Goal: Check status: Check status

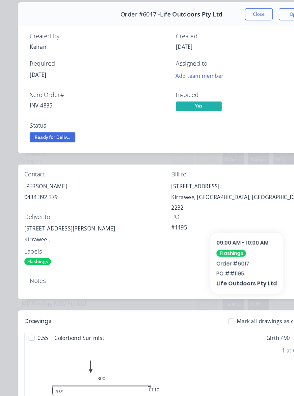
scroll to position [4, 0]
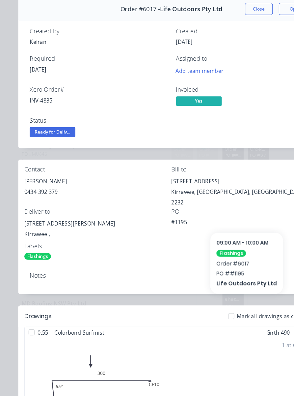
click at [228, 27] on button "Close" at bounding box center [224, 32] width 24 height 11
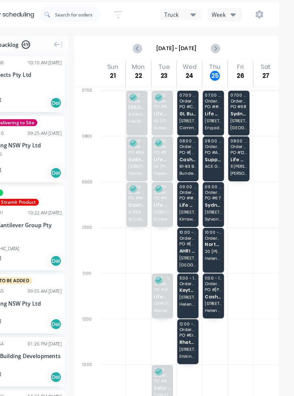
scroll to position [0, 0]
click at [217, 206] on span "[STREET_ADDRESS][PERSON_NAME]" at bounding box center [224, 208] width 14 height 4
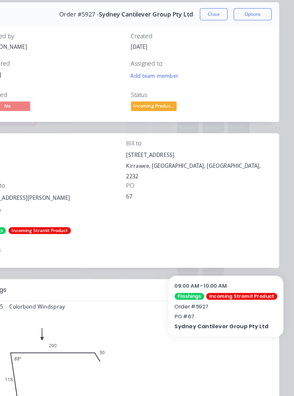
click at [212, 31] on button "Close" at bounding box center [224, 36] width 24 height 11
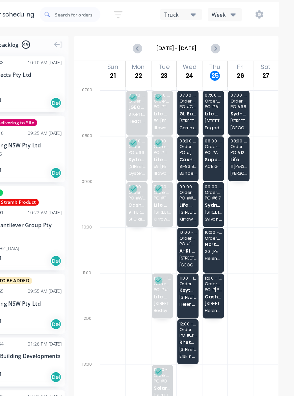
click at [217, 240] on span "20 [PERSON_NAME] St" at bounding box center [224, 242] width 14 height 4
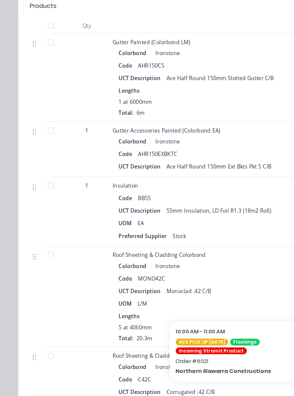
scroll to position [854, 0]
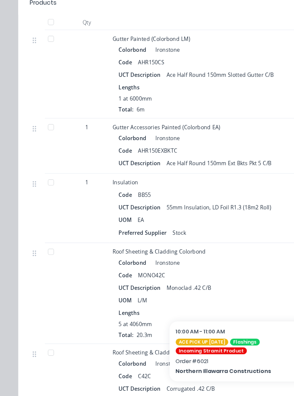
click at [246, 156] on div "Code AHR150EXBKTC" at bounding box center [227, 155] width 248 height 10
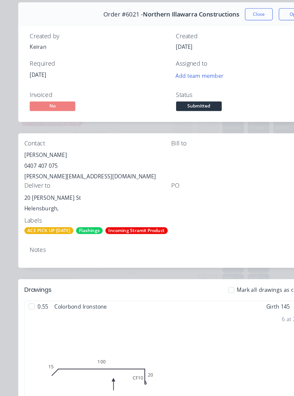
scroll to position [0, 0]
click at [229, 31] on button "Close" at bounding box center [224, 36] width 24 height 11
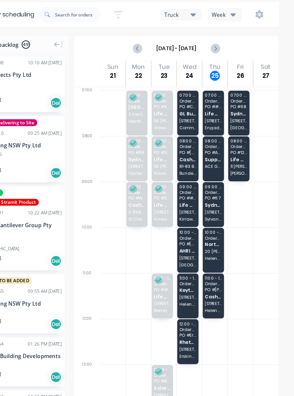
click at [215, 261] on div "11:00 - 12:00 Order # 5952 PO # Petes Handyman Cash Sales [STREET_ADDRESS]" at bounding box center [224, 280] width 18 height 39
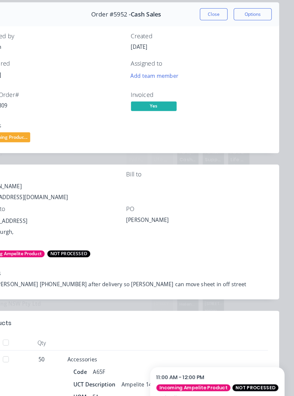
click at [212, 31] on button "Close" at bounding box center [224, 36] width 24 height 11
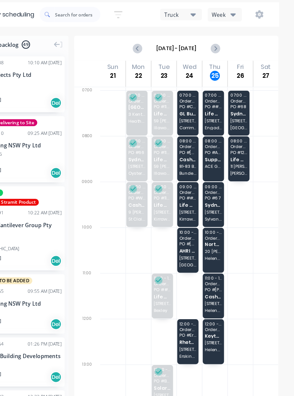
click at [217, 279] on span "Cash Sales" at bounding box center [224, 281] width 14 height 4
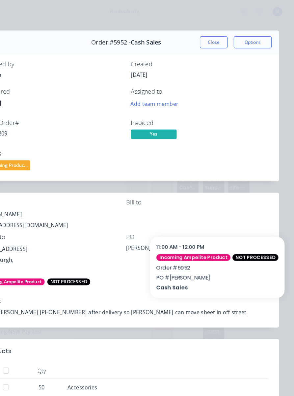
click at [212, 35] on button "Close" at bounding box center [224, 36] width 24 height 11
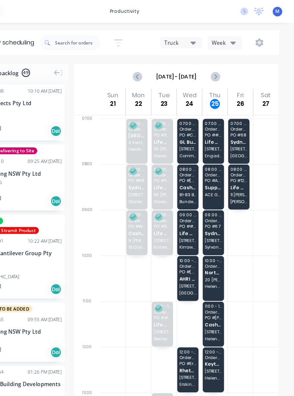
click at [217, 202] on span "Sydney Cantilever Group Pty Ltd" at bounding box center [224, 202] width 14 height 4
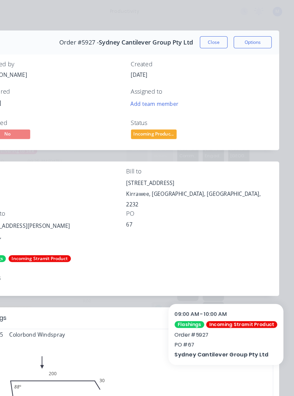
click at [212, 40] on button "Close" at bounding box center [224, 36] width 24 height 11
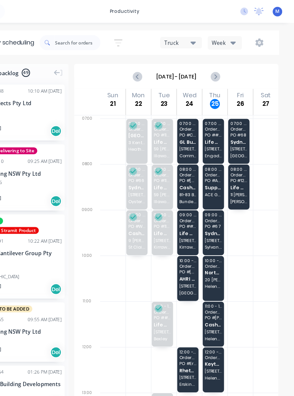
click at [215, 120] on div "07:00 - 08:00 Order # 5951 PO # #1186 Life Outdoors Pty Ltd [STREET_ADDRESS]" at bounding box center [224, 122] width 18 height 39
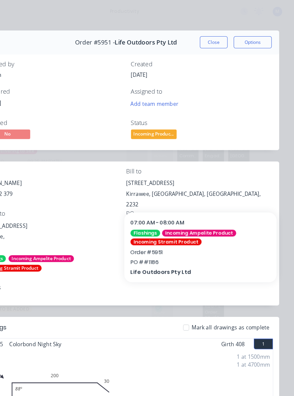
click at [212, 36] on button "Close" at bounding box center [224, 36] width 24 height 11
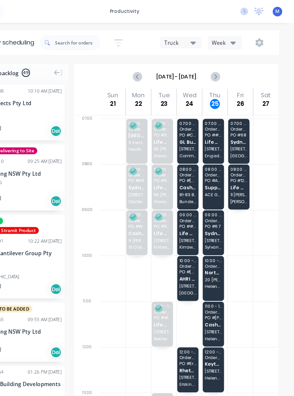
click at [236, 199] on div at bounding box center [247, 201] width 22 height 40
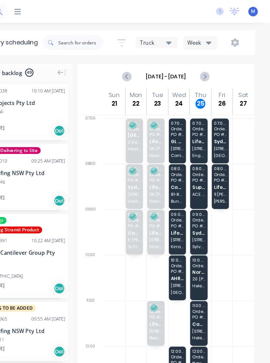
click at [203, 202] on span "Sydney Cantilever Group Pty Ltd" at bounding box center [208, 202] width 11 height 4
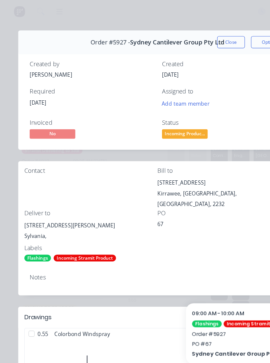
click at [197, 37] on button "Close" at bounding box center [200, 36] width 24 height 11
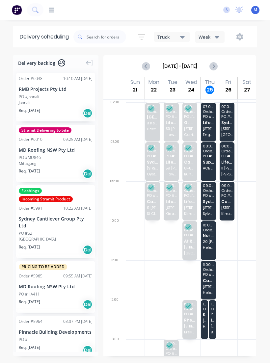
click at [214, 325] on span "[STREET_ADDRESS][PERSON_NAME]" at bounding box center [212, 326] width 3 height 4
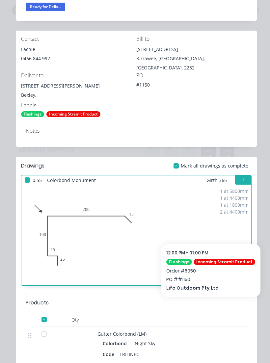
scroll to position [135, 0]
